Goal: Transaction & Acquisition: Purchase product/service

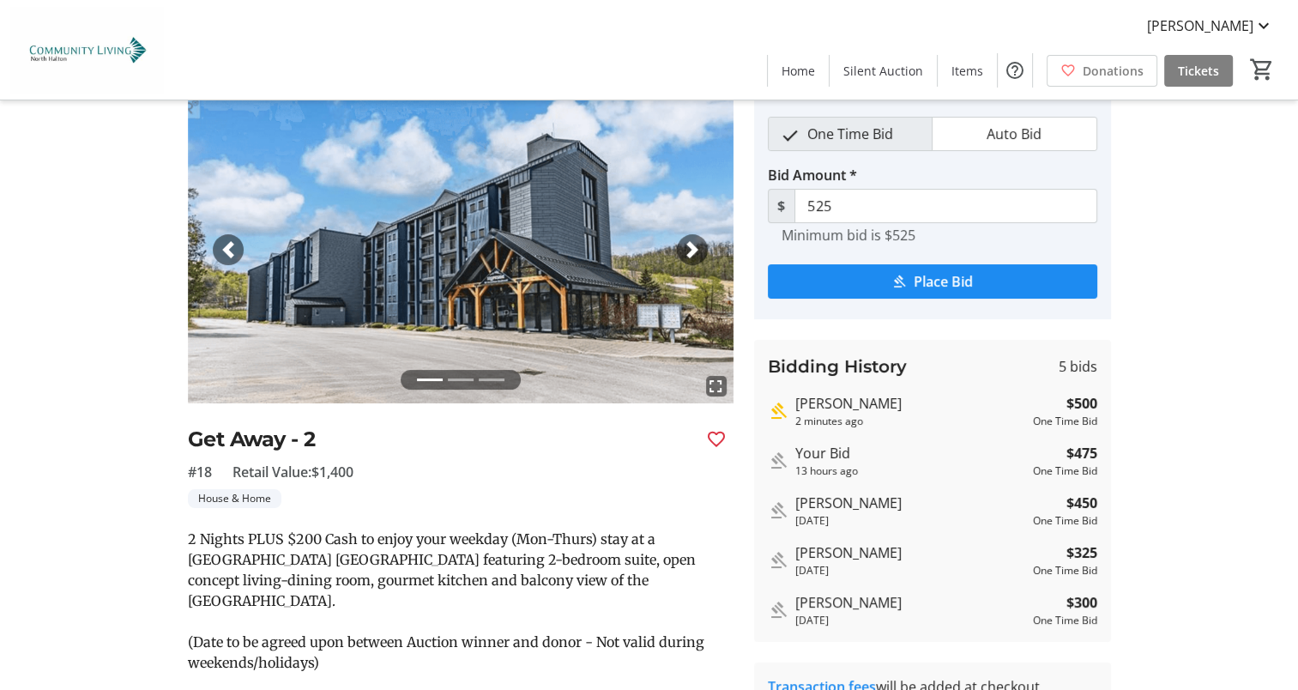
scroll to position [90, 0]
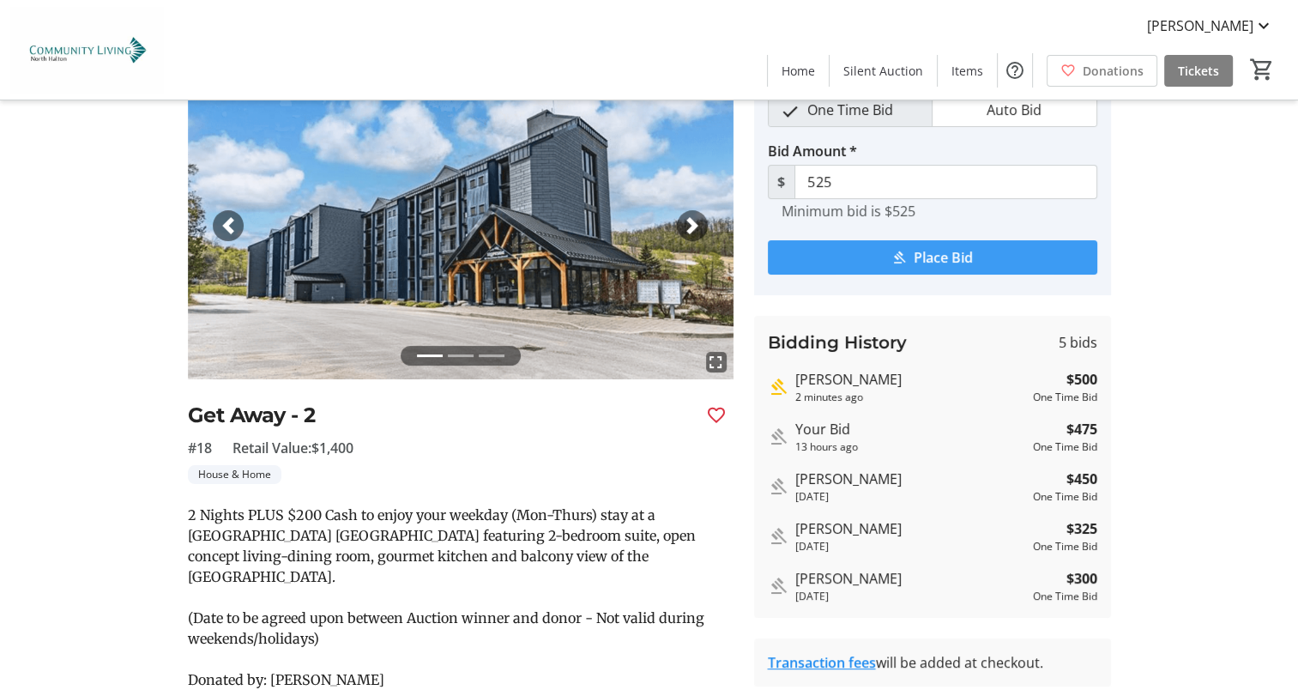
click at [858, 251] on span "submit" at bounding box center [932, 257] width 329 height 41
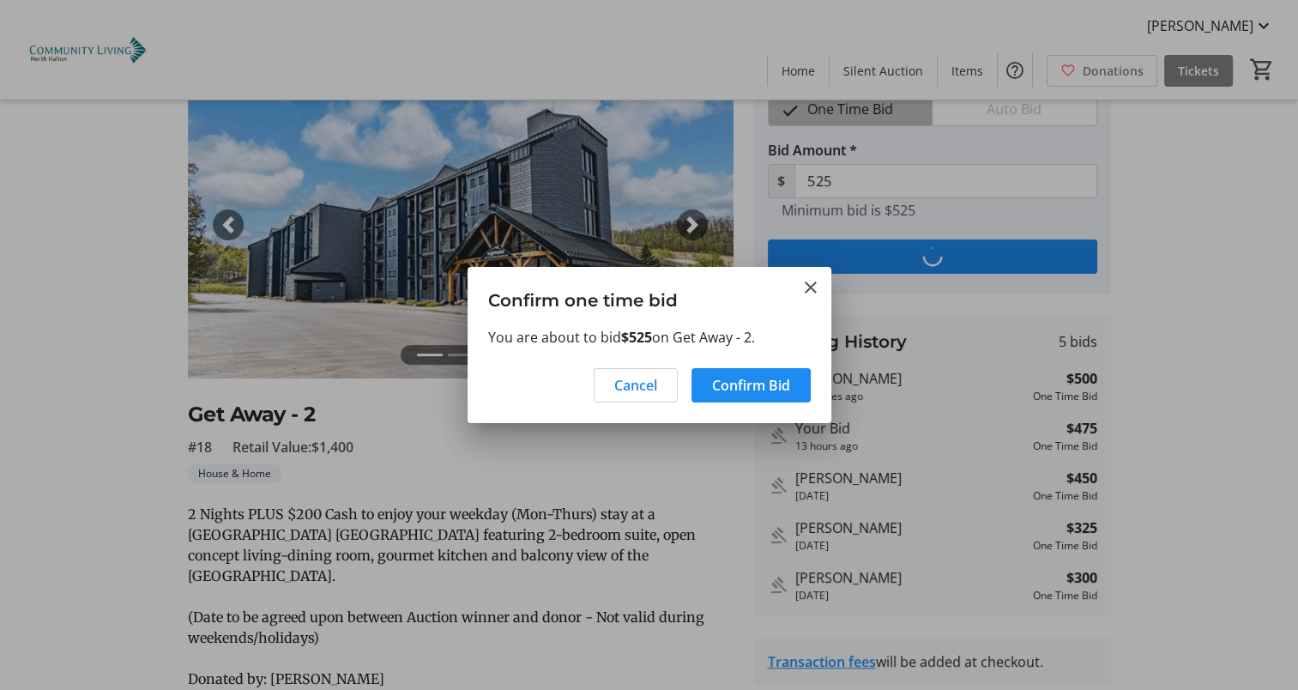
scroll to position [0, 0]
click at [756, 381] on span "Confirm Bid" at bounding box center [751, 385] width 78 height 21
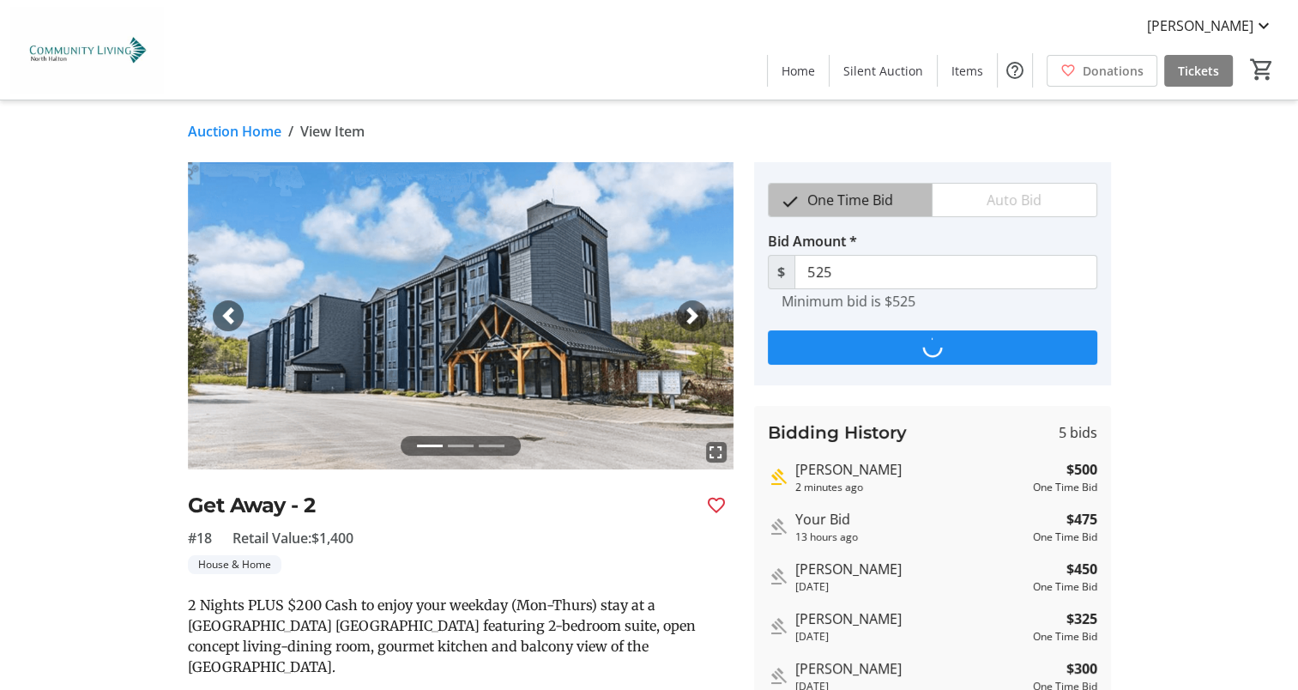
scroll to position [90, 0]
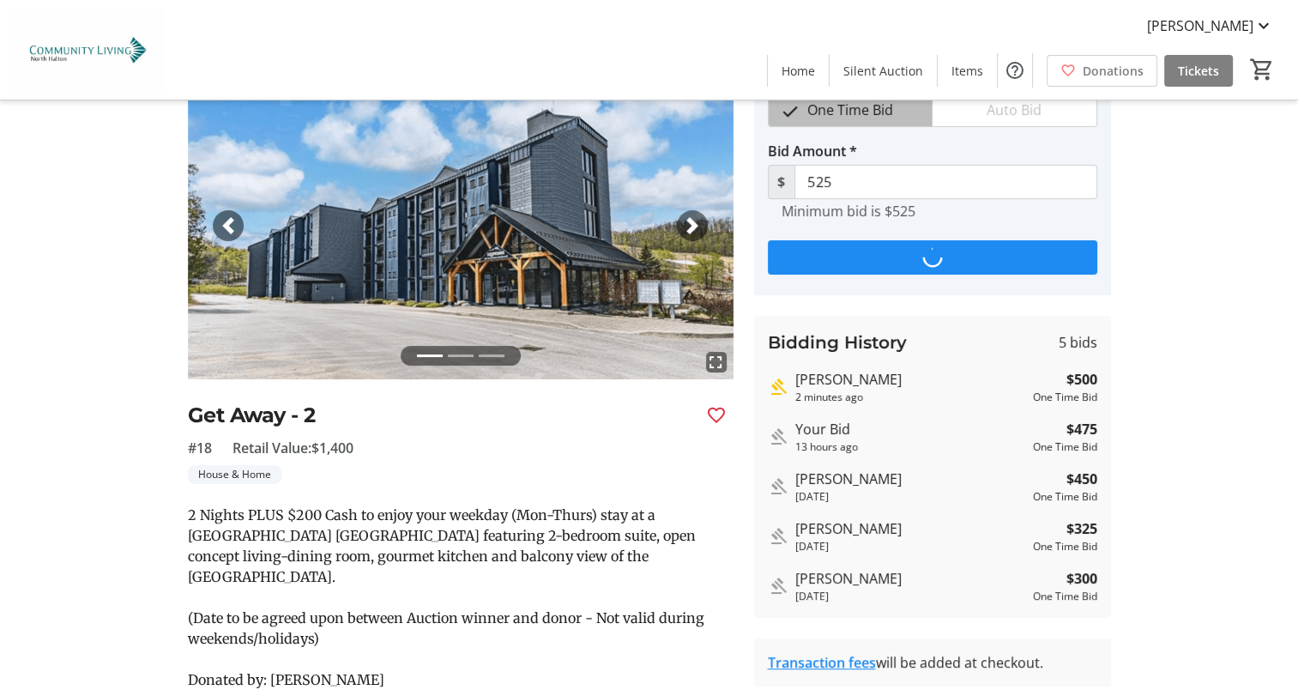
type input "550"
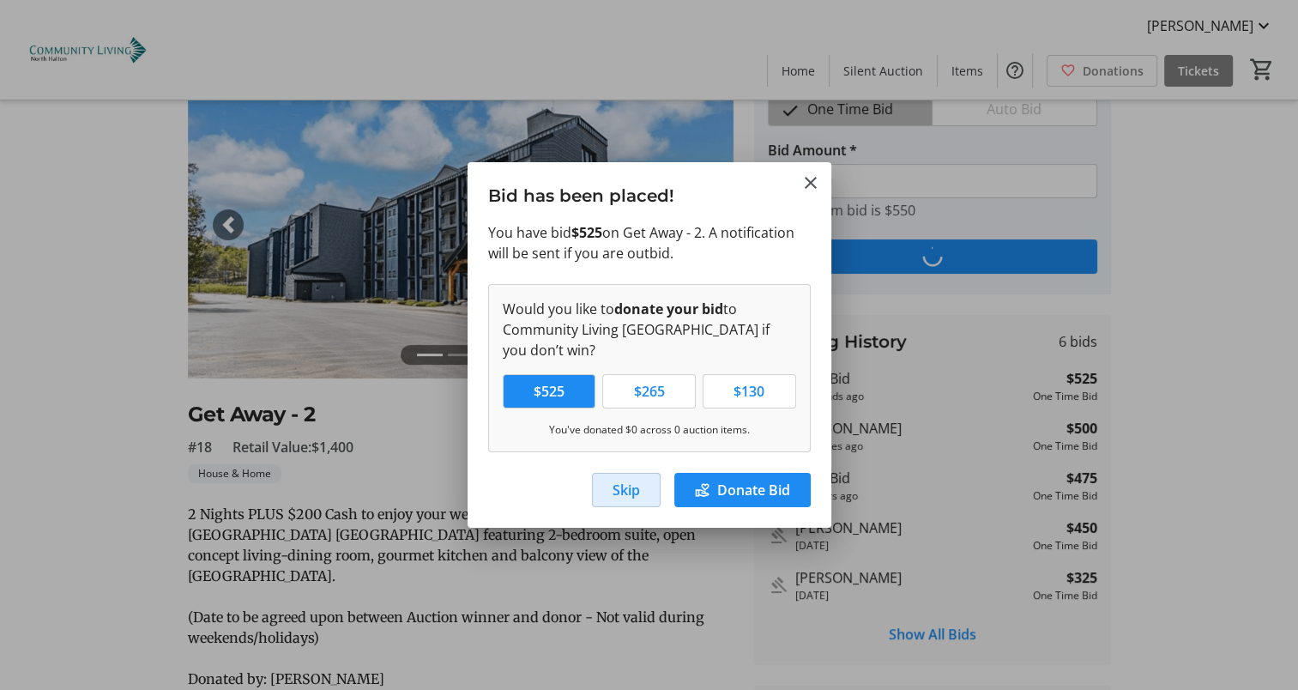
click at [640, 487] on span "button" at bounding box center [626, 489] width 67 height 41
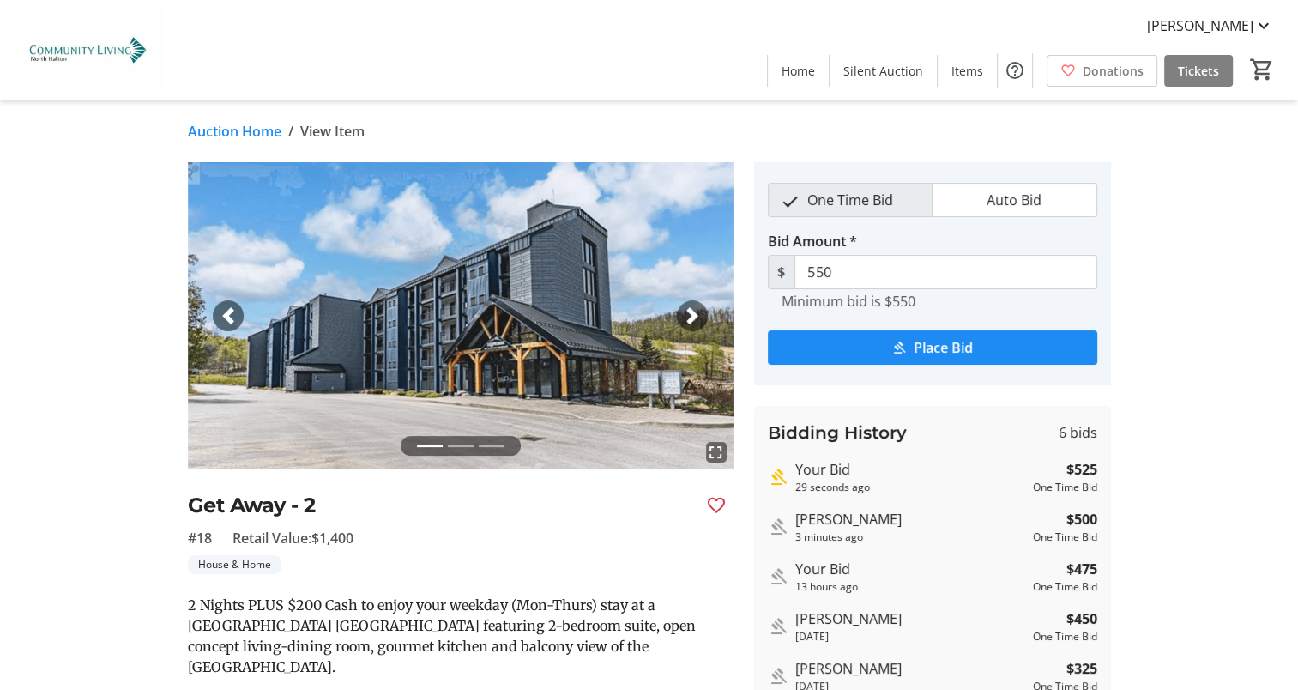
click at [233, 131] on link "Auction Home" at bounding box center [235, 131] width 94 height 21
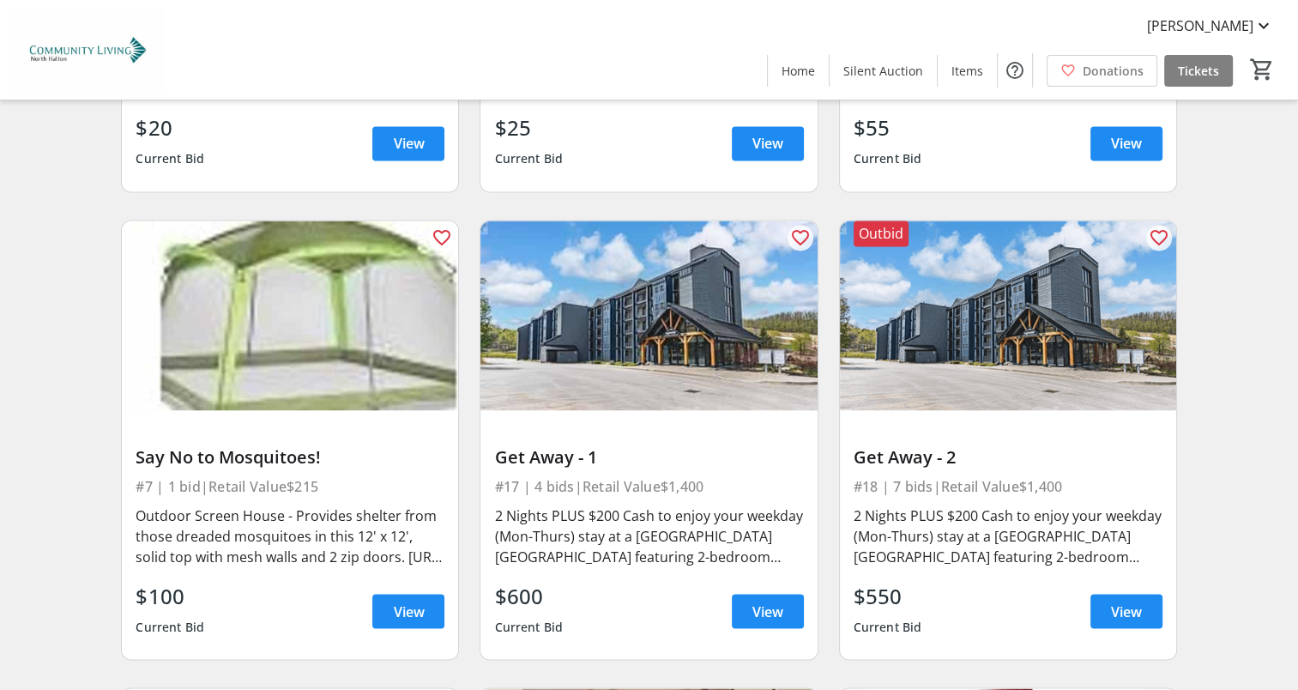
scroll to position [2886, 0]
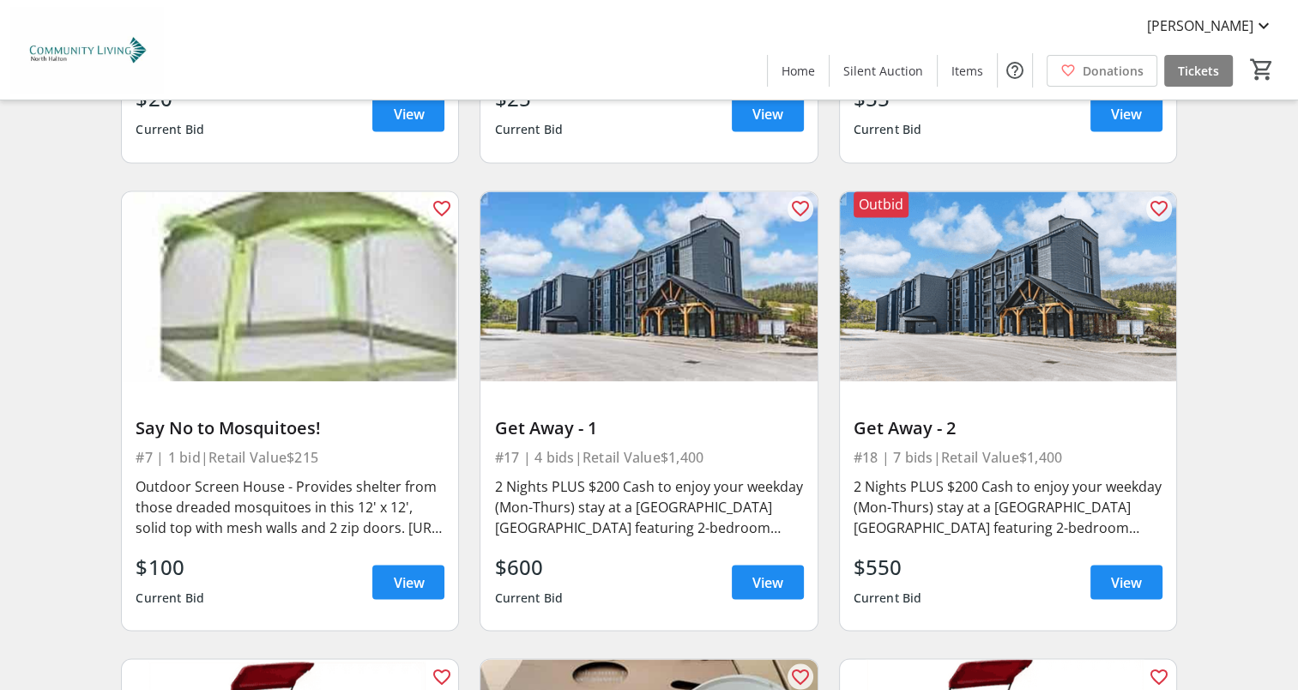
click at [1158, 561] on span at bounding box center [1126, 581] width 72 height 41
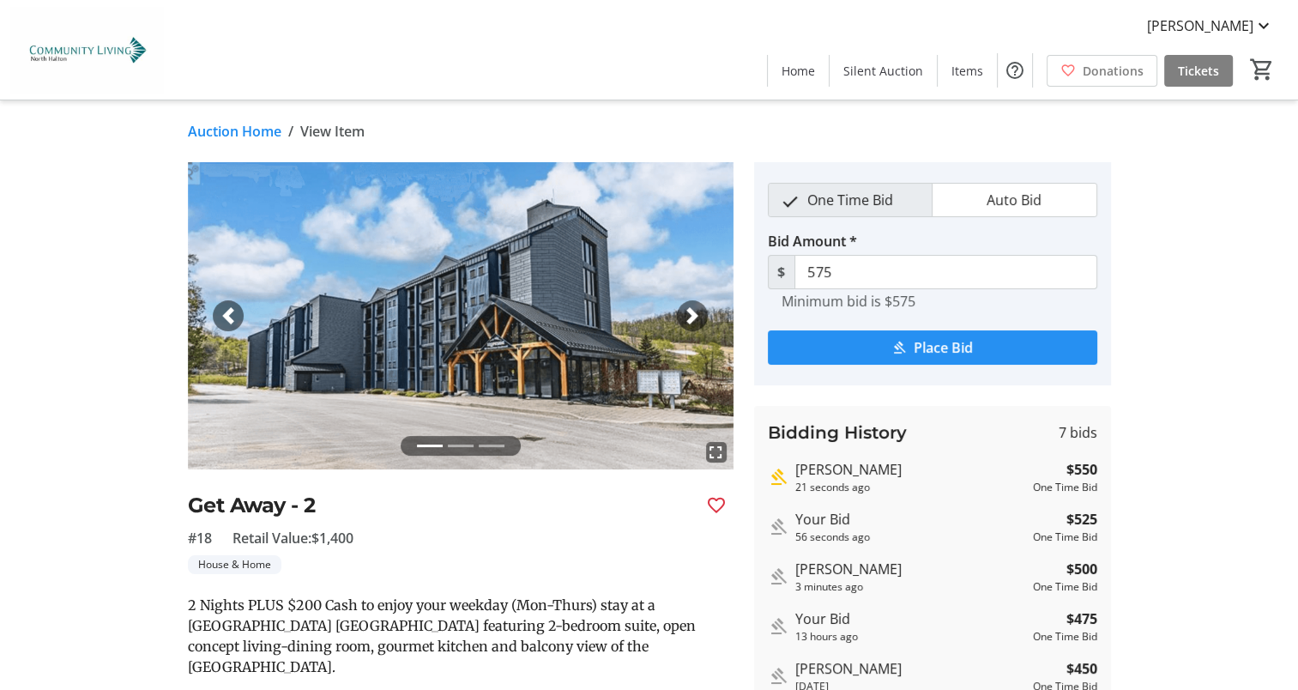
click at [889, 348] on span "submit" at bounding box center [932, 347] width 329 height 41
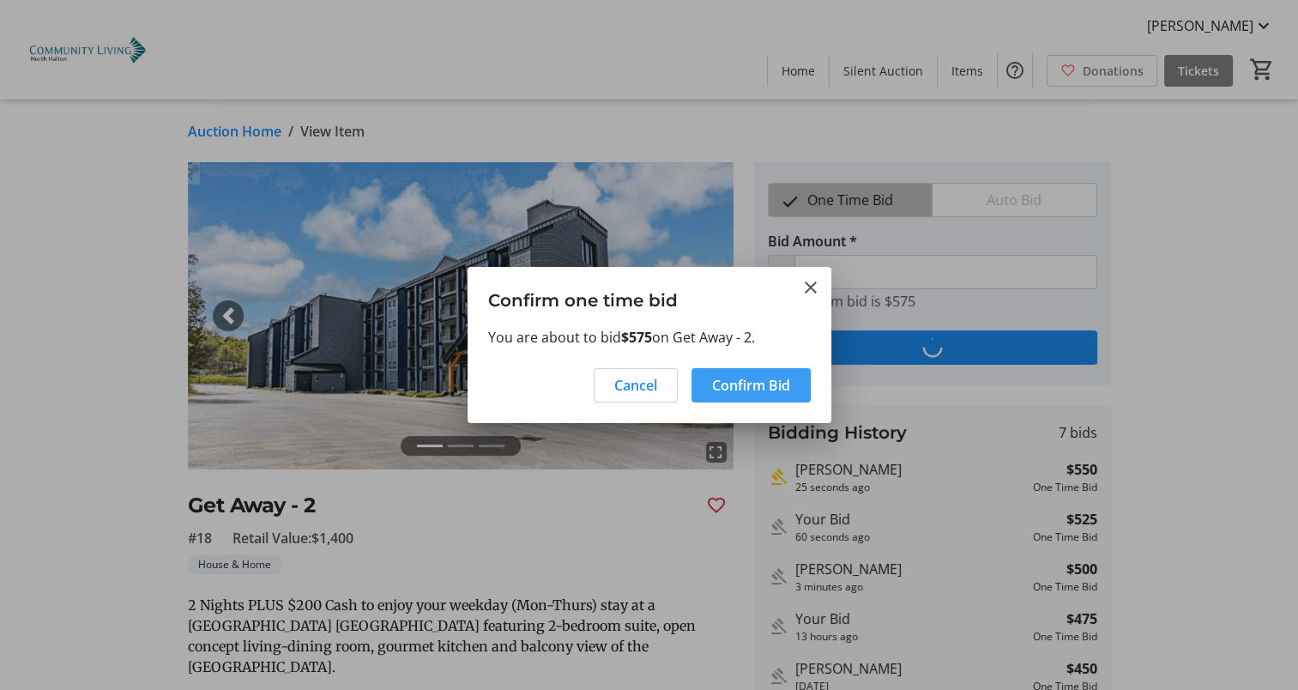
click at [795, 378] on span at bounding box center [751, 385] width 119 height 41
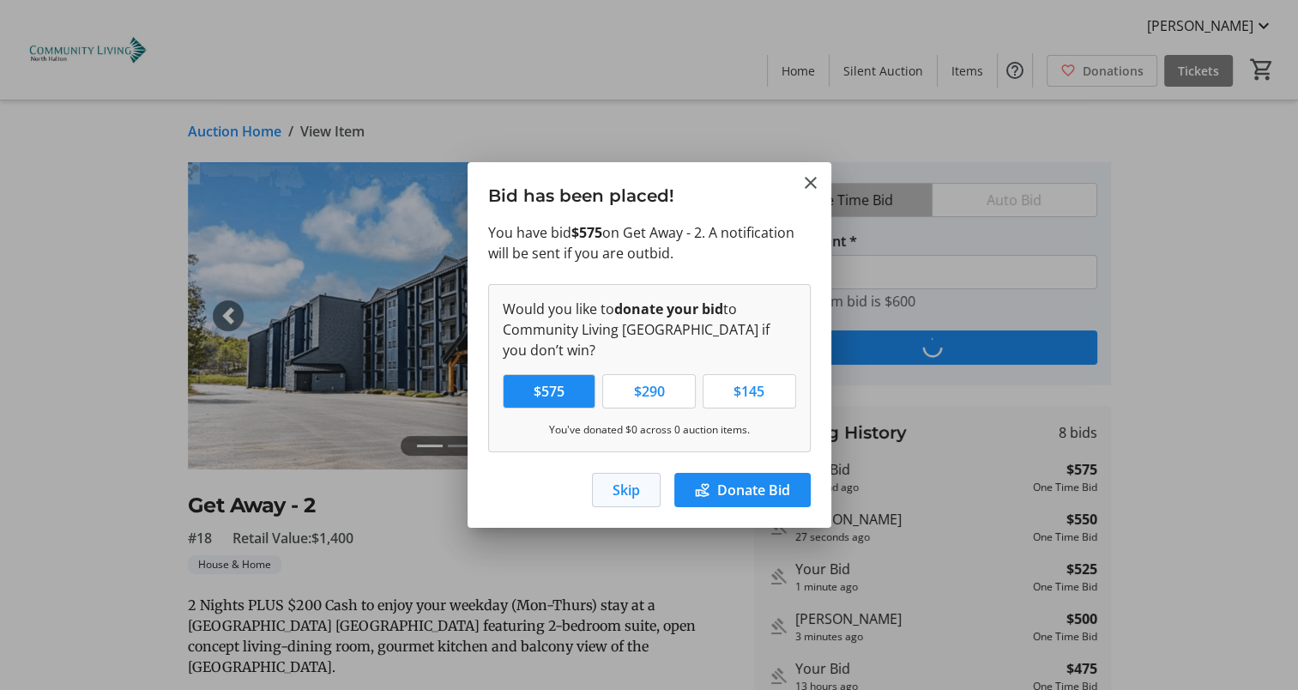
click at [625, 480] on span "Skip" at bounding box center [626, 490] width 27 height 21
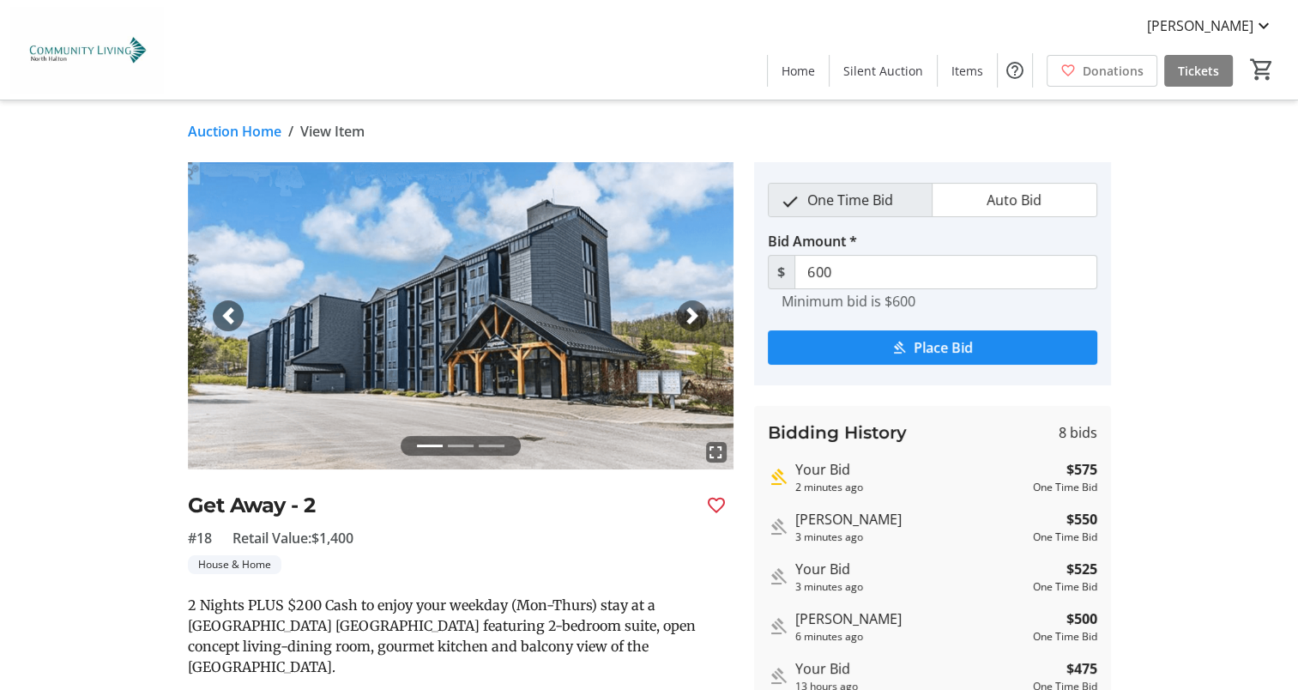
type input "625"
click at [970, 362] on span "submit" at bounding box center [932, 347] width 329 height 41
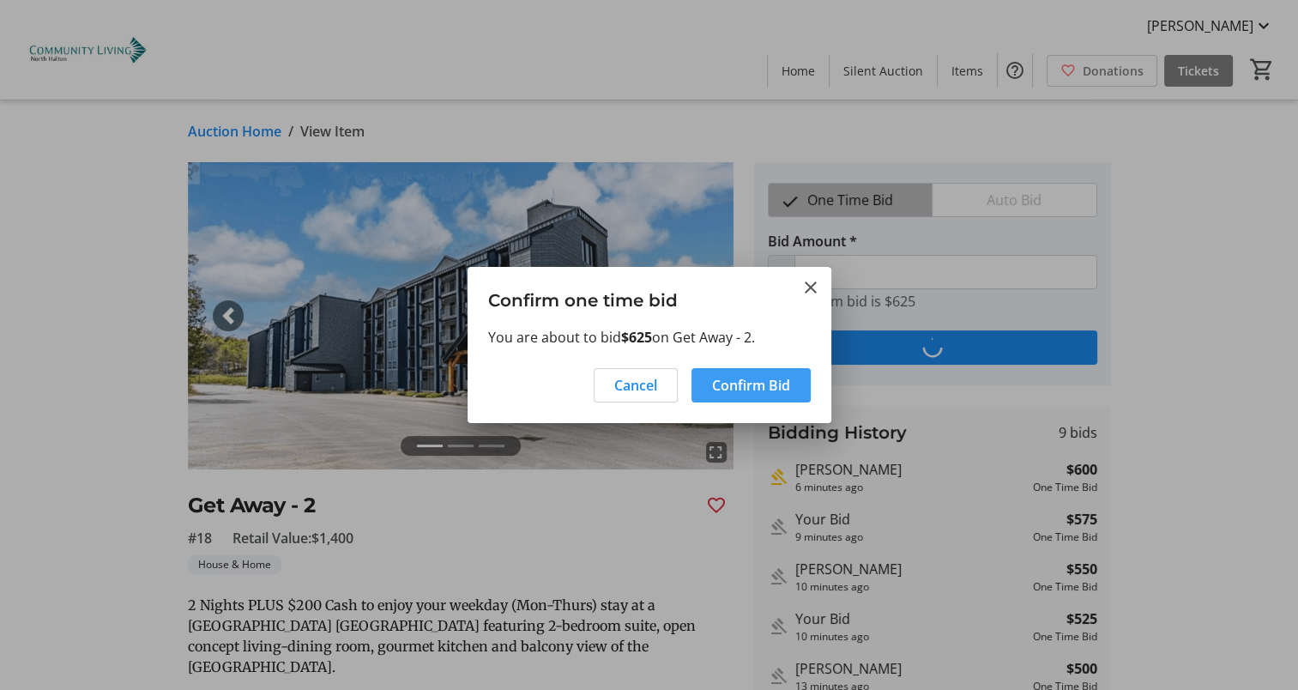
click at [788, 391] on span "Confirm Bid" at bounding box center [751, 385] width 78 height 21
click at [788, 377] on span "Close" at bounding box center [772, 385] width 35 height 21
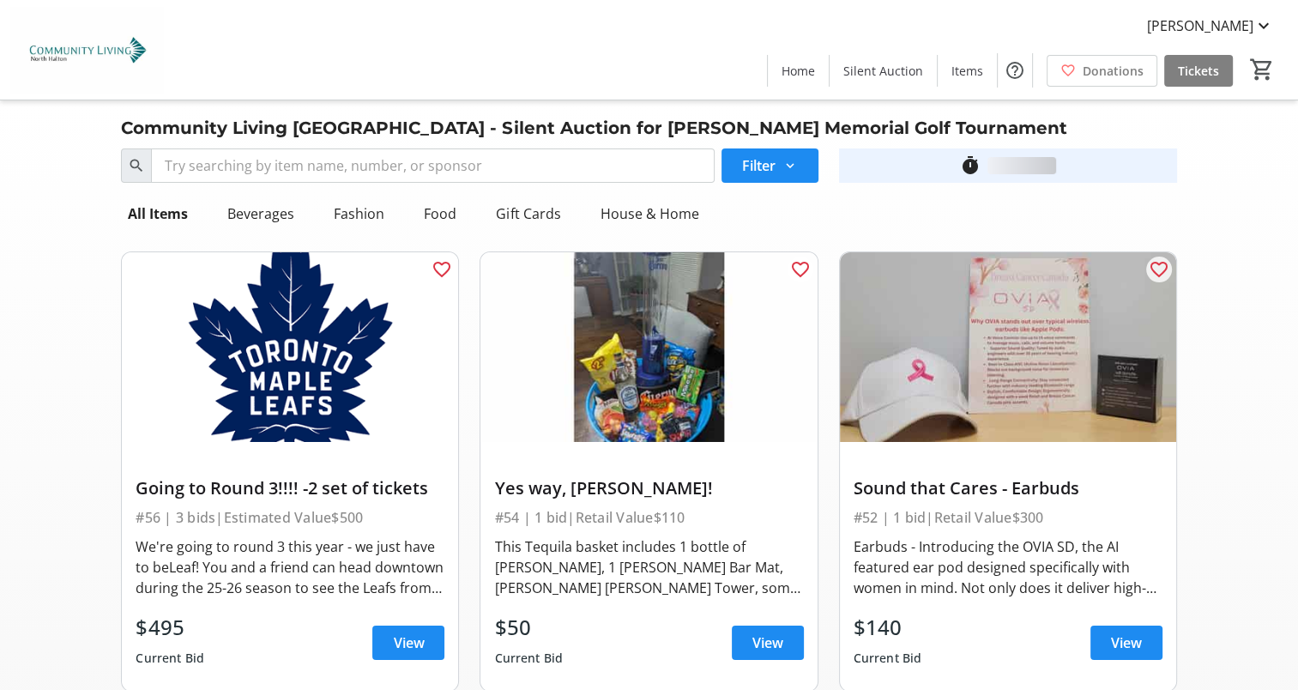
scroll to position [2886, 0]
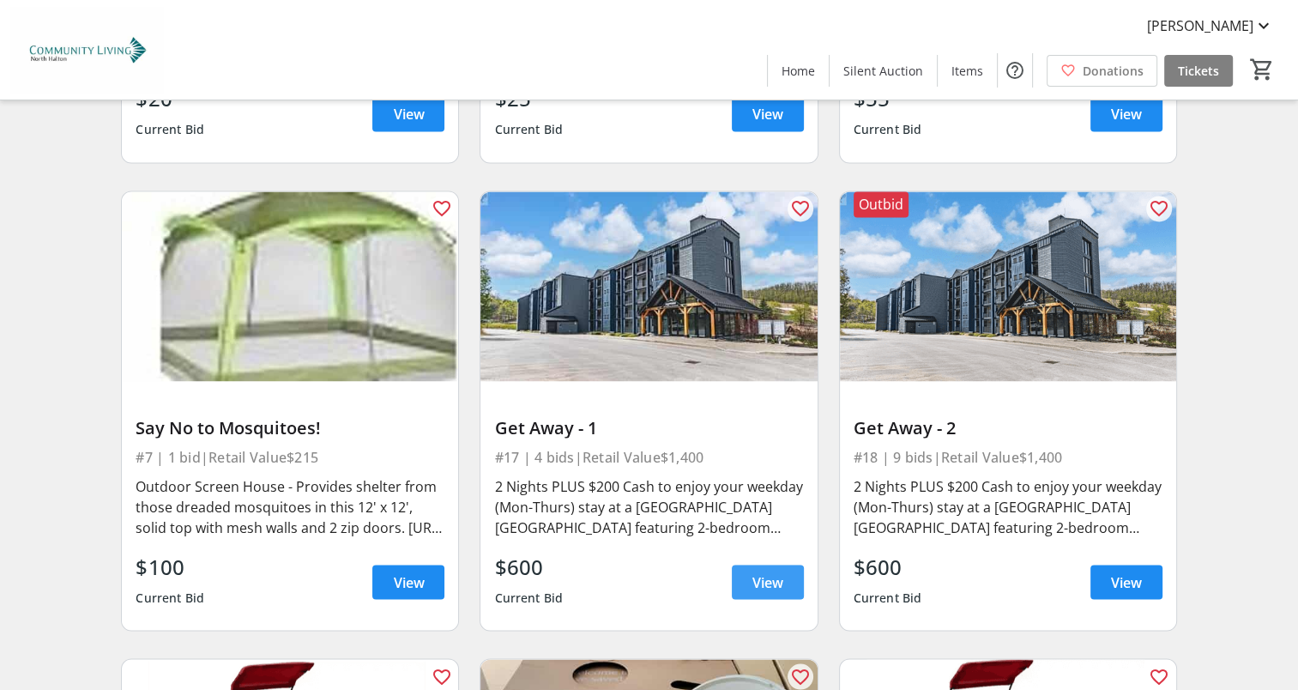
click at [771, 571] on span "View" at bounding box center [767, 581] width 31 height 21
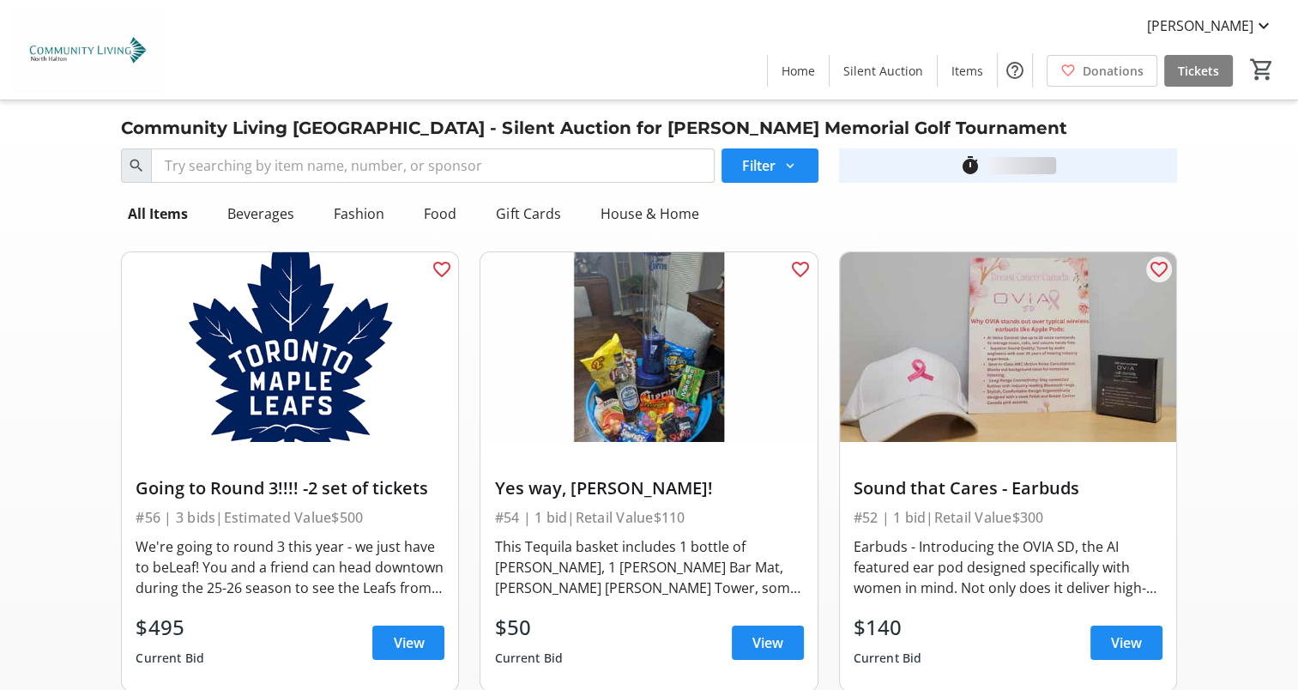
scroll to position [2886, 0]
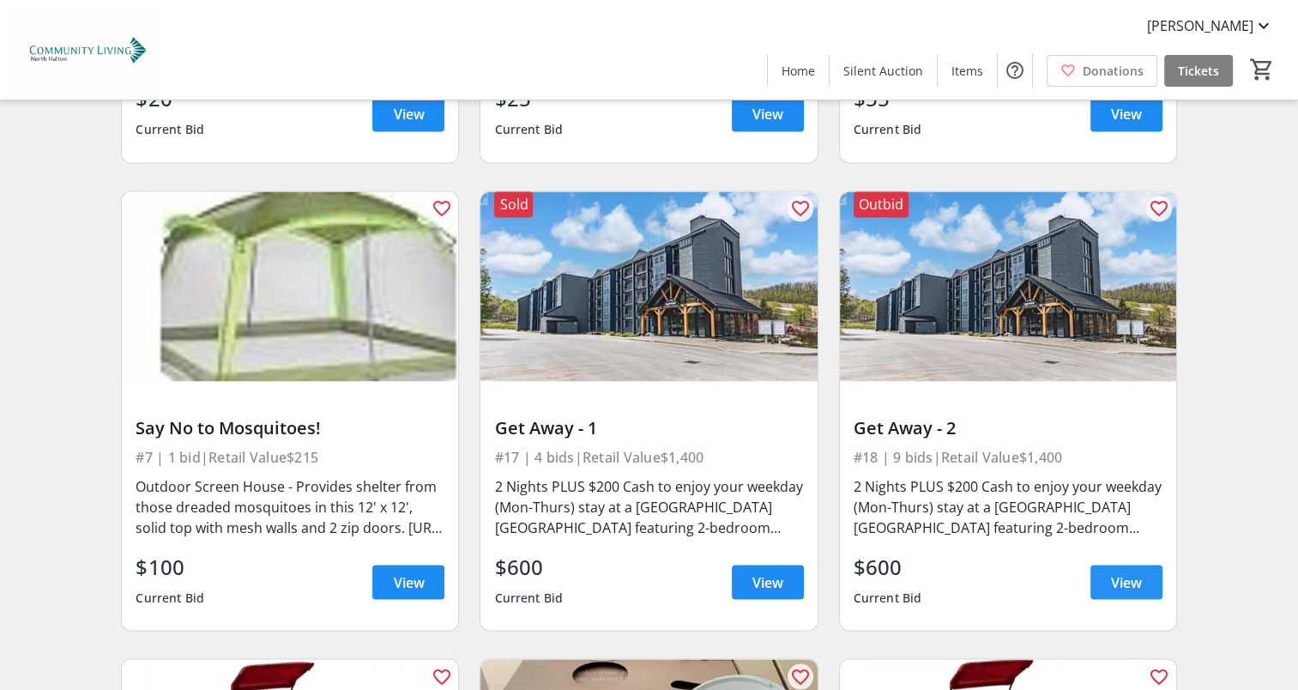
click at [1120, 571] on span "View" at bounding box center [1126, 581] width 31 height 21
